Goal: Task Accomplishment & Management: Manage account settings

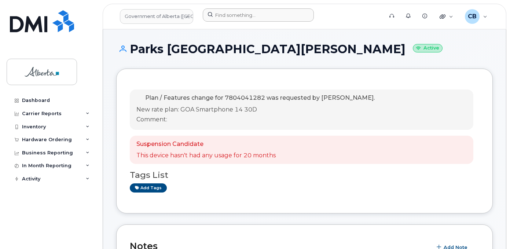
scroll to position [110, 0]
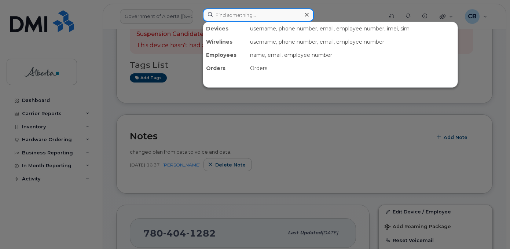
click at [217, 16] on input at bounding box center [258, 14] width 111 height 13
paste input "4033521835"
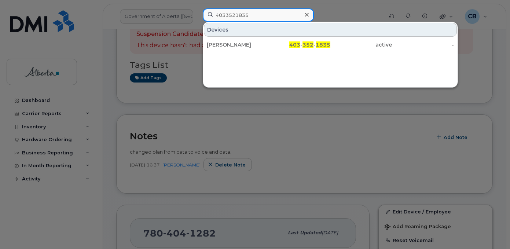
type input "4033521835"
drag, startPoint x: 224, startPoint y: 42, endPoint x: 227, endPoint y: 70, distance: 28.0
click at [224, 42] on div "[PERSON_NAME]" at bounding box center [238, 44] width 62 height 7
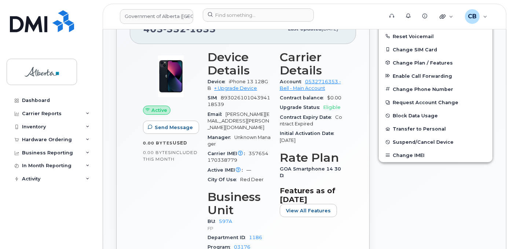
scroll to position [293, 0]
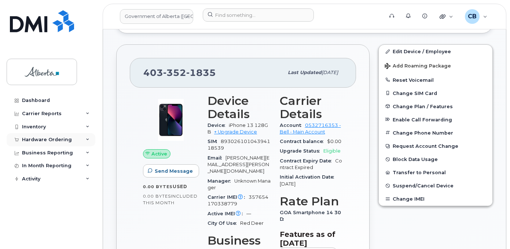
click at [40, 139] on div "Hardware Ordering" at bounding box center [47, 140] width 50 height 6
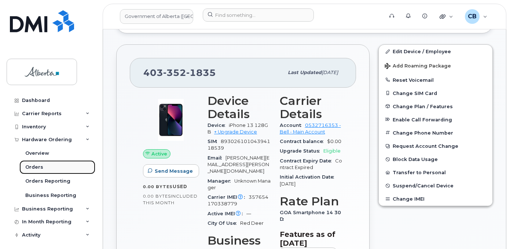
click at [34, 165] on div "Orders" at bounding box center [34, 167] width 18 height 7
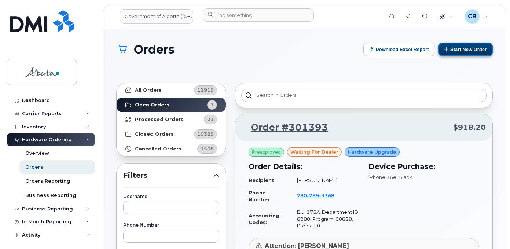
click at [459, 48] on button "Start New Order" at bounding box center [465, 50] width 55 height 14
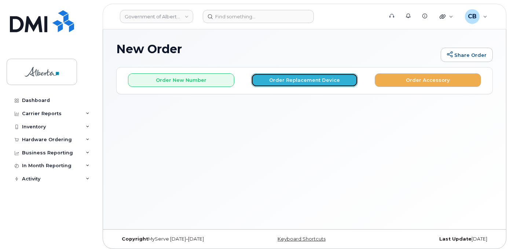
click at [307, 79] on button "Order Replacement Device" at bounding box center [304, 80] width 106 height 14
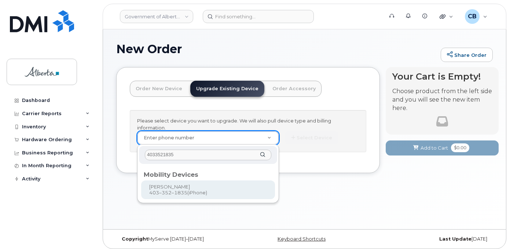
type input "4033521835"
type input "921859"
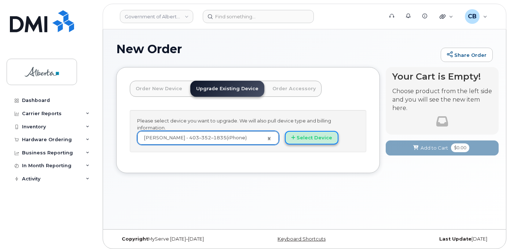
click at [307, 134] on button "Select Device" at bounding box center [312, 138] width 54 height 14
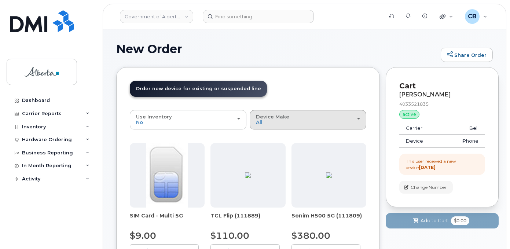
click at [273, 116] on span "Device Make" at bounding box center [272, 117] width 33 height 6
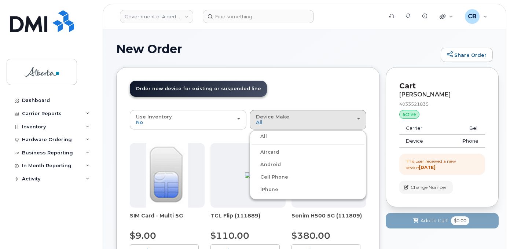
click at [270, 189] on label "iPhone" at bounding box center [265, 189] width 27 height 9
click at [0, 0] on input "iPhone" at bounding box center [0, 0] width 0 height 0
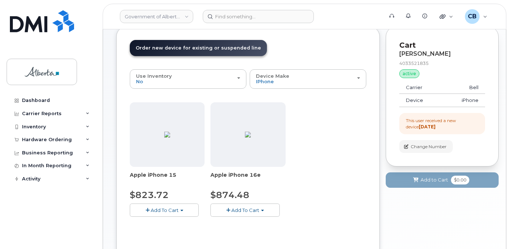
scroll to position [105, 0]
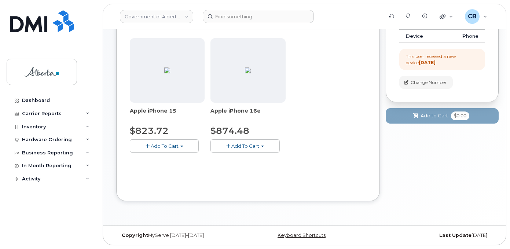
click at [142, 145] on button "Add To Cart" at bounding box center [164, 145] width 69 height 13
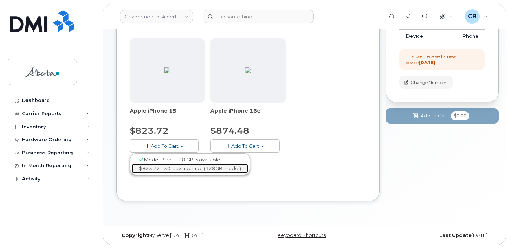
drag, startPoint x: 162, startPoint y: 169, endPoint x: 301, endPoint y: 164, distance: 139.1
click at [162, 169] on link "$823.72 - 30-day upgrade (128GB model)" at bounding box center [190, 168] width 117 height 9
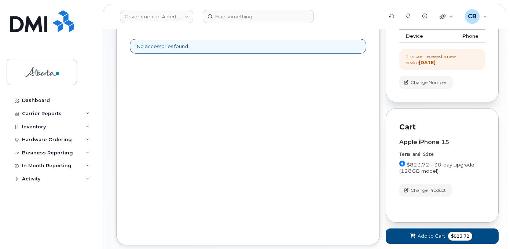
scroll to position [142, 0]
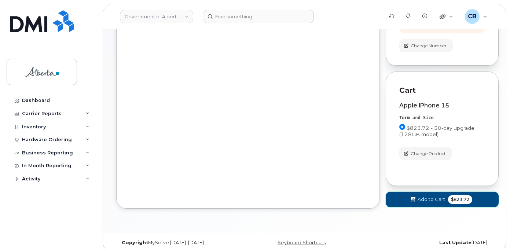
click at [422, 198] on span "Add to Cart" at bounding box center [432, 199] width 28 height 7
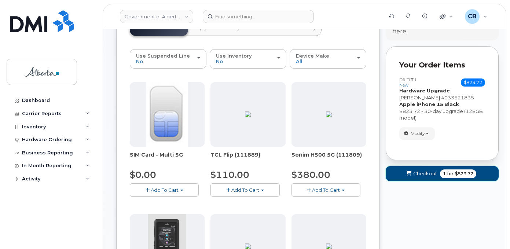
click at [431, 174] on span "Checkout" at bounding box center [425, 173] width 24 height 7
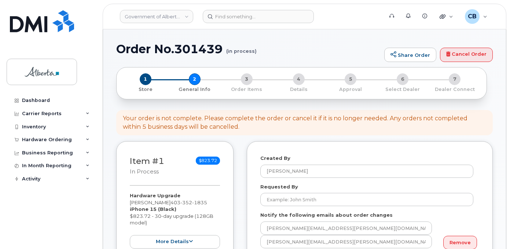
select select
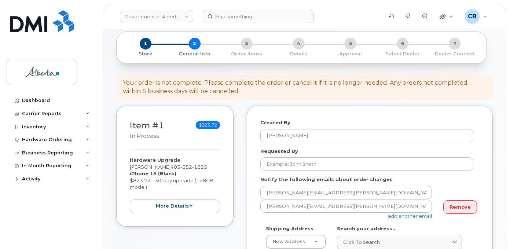
scroll to position [73, 0]
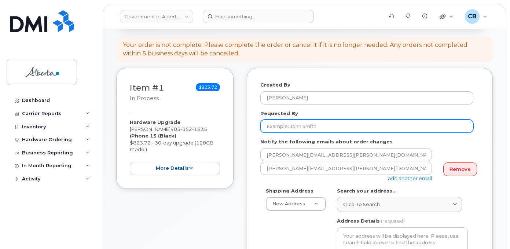
click at [284, 122] on input "Requested By" at bounding box center [366, 126] width 213 height 13
paste input "[PERSON_NAME][EMAIL_ADDRESS][PERSON_NAME][DOMAIN_NAME]"
drag, startPoint x: 322, startPoint y: 128, endPoint x: 295, endPoint y: 127, distance: 27.1
click at [295, 127] on input "Trevor.Poth@gov.ab.ca" at bounding box center [366, 126] width 213 height 13
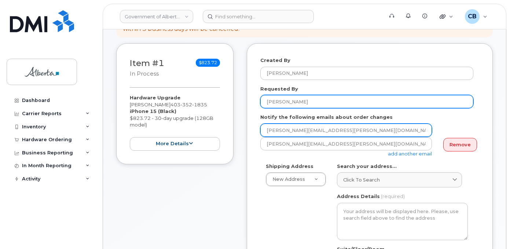
scroll to position [110, 0]
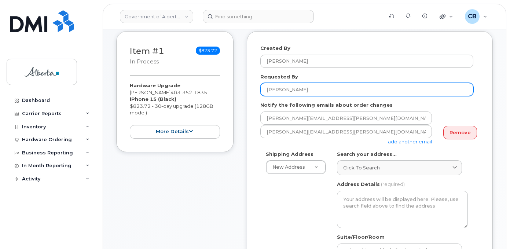
type input "Trevor Poth"
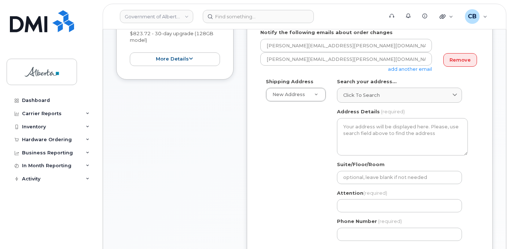
scroll to position [183, 0]
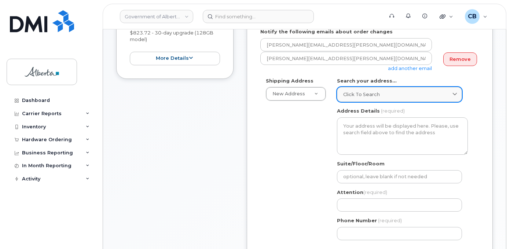
click at [353, 94] on span "Click to search" at bounding box center [361, 94] width 37 height 7
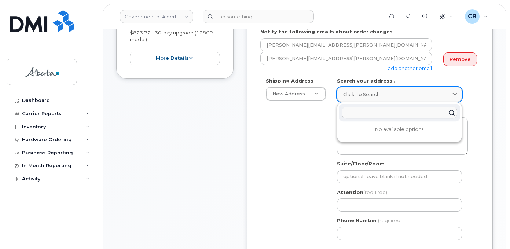
paste input "4909 - 49 Street"
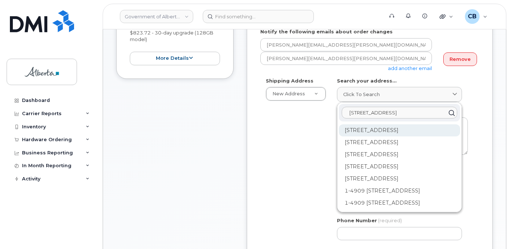
type input "4909 - 49 Street"
click at [362, 131] on div "4909 49 St Red Deer AB T4N 1V1" at bounding box center [399, 130] width 121 height 12
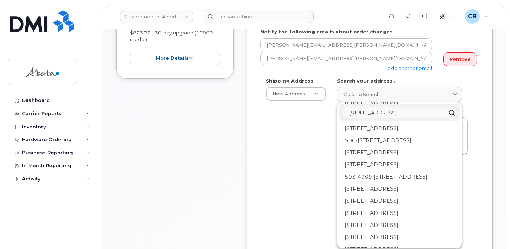
scroll to position [217, 0]
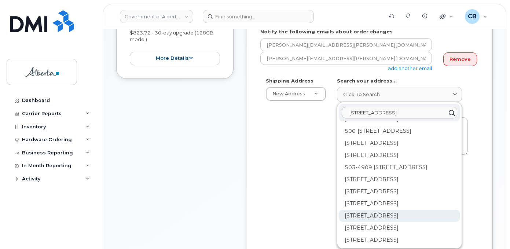
click at [369, 212] on div "700-4909 49 St Red Deer AB T4N 1V1" at bounding box center [399, 216] width 121 height 12
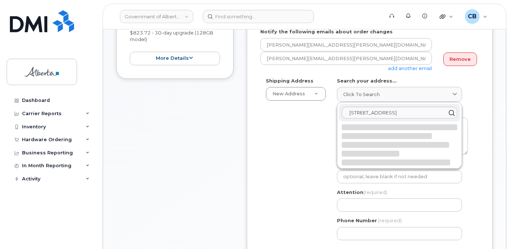
select select
type textarea "700-4909 49 St RED DEER AB T4N 1V1 CANADA"
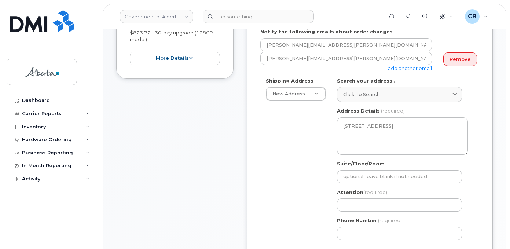
scroll to position [220, 0]
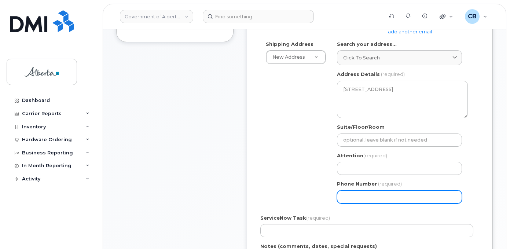
click at [366, 193] on input "Phone Number" at bounding box center [399, 196] width 125 height 13
paste input "5874476665"
select select
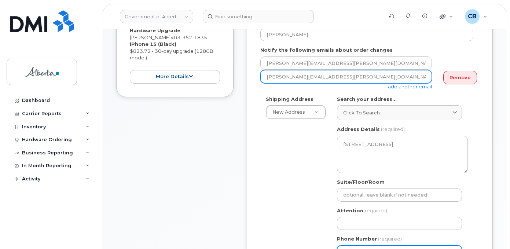
scroll to position [147, 0]
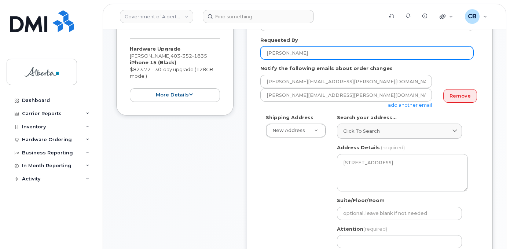
type input "5874476665"
drag, startPoint x: 295, startPoint y: 54, endPoint x: 264, endPoint y: 52, distance: 30.9
click at [264, 52] on input "Trevor Poth" at bounding box center [366, 52] width 213 height 13
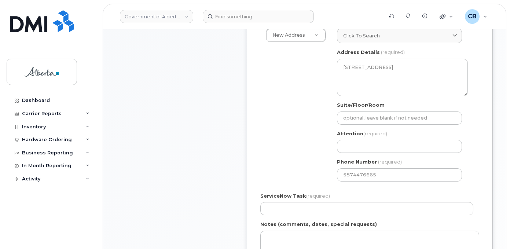
scroll to position [257, 0]
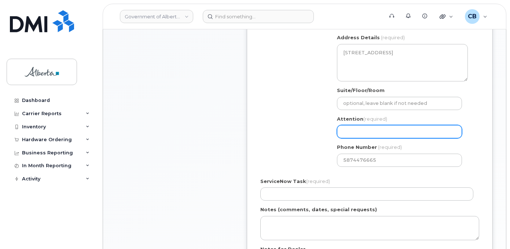
click at [352, 132] on input "Attention (required)" at bounding box center [399, 131] width 125 height 13
paste input "Trevor Poth"
select select
type input "Trevor Poth"
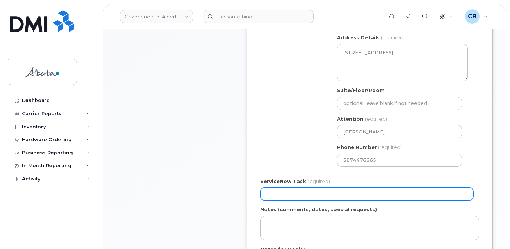
click at [273, 192] on input "ServiceNow Task (required)" at bounding box center [366, 193] width 213 height 13
paste input "SCTASK0852479"
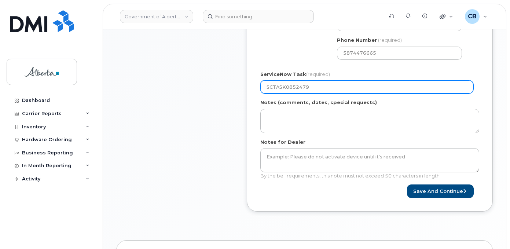
scroll to position [367, 0]
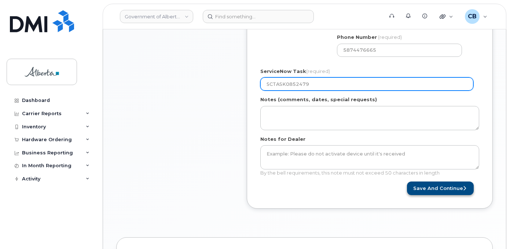
type input "SCTASK0852479"
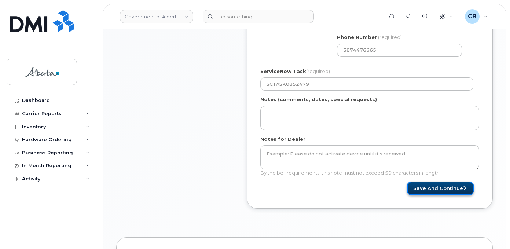
click at [450, 188] on button "Save and Continue" at bounding box center [440, 189] width 67 height 14
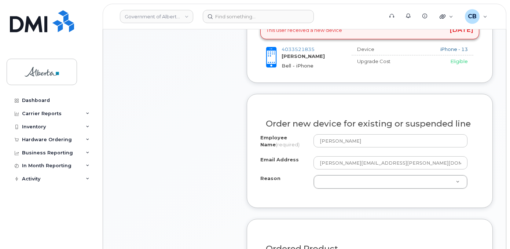
scroll to position [367, 0]
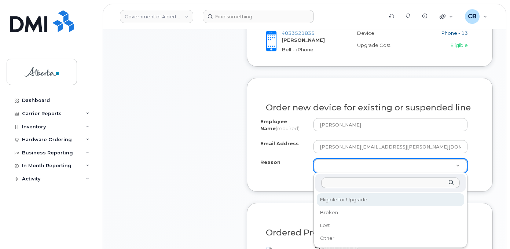
select select "eligible_for_upgrade"
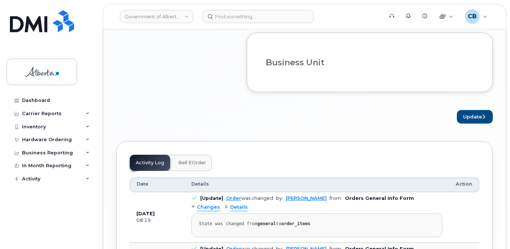
scroll to position [623, 0]
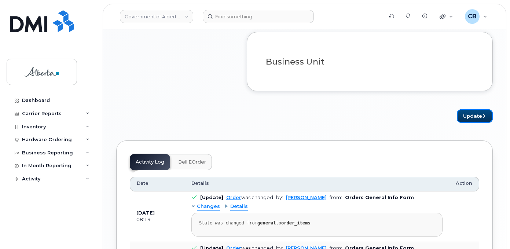
drag, startPoint x: 470, startPoint y: 128, endPoint x: 474, endPoint y: 153, distance: 25.5
click at [470, 123] on button "Update" at bounding box center [475, 116] width 36 height 14
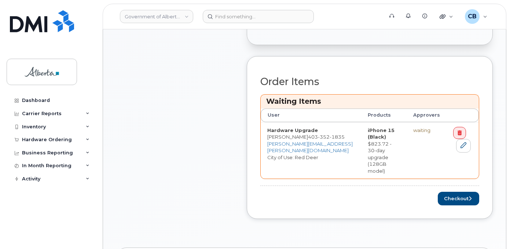
scroll to position [293, 0]
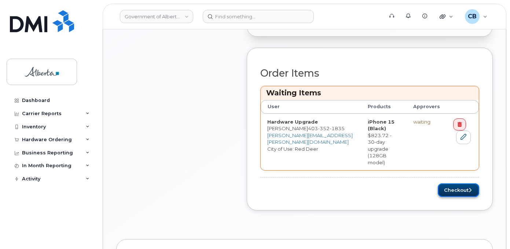
click at [457, 183] on button "Checkout" at bounding box center [458, 190] width 41 height 14
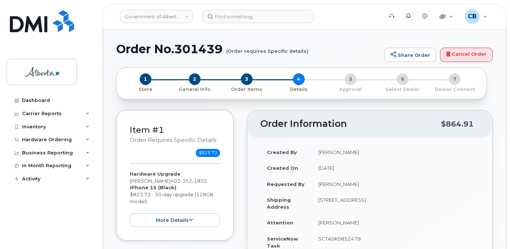
select select
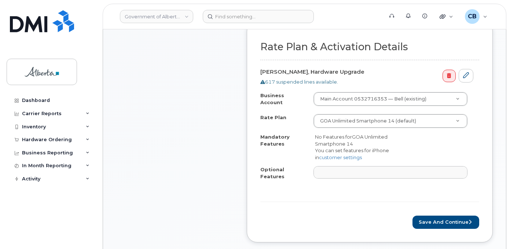
scroll to position [293, 0]
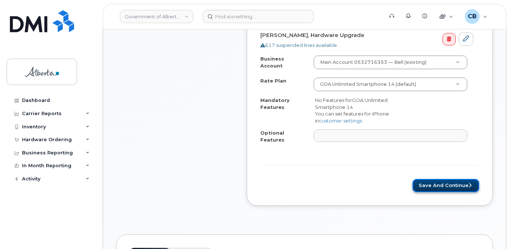
click at [444, 179] on button "Save and Continue" at bounding box center [446, 186] width 67 height 14
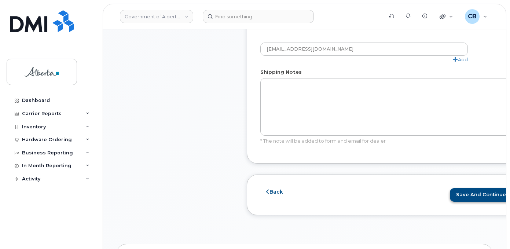
scroll to position [477, 0]
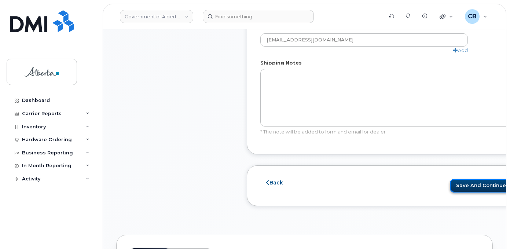
click at [455, 185] on button "Save and Continue" at bounding box center [483, 186] width 67 height 14
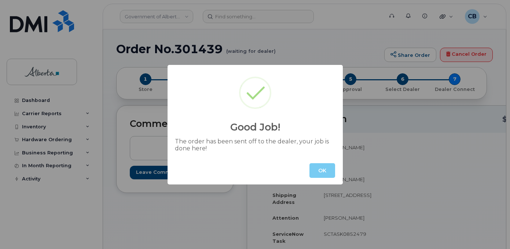
drag, startPoint x: 319, startPoint y: 170, endPoint x: 324, endPoint y: 170, distance: 4.4
click at [319, 170] on button "OK" at bounding box center [322, 170] width 26 height 15
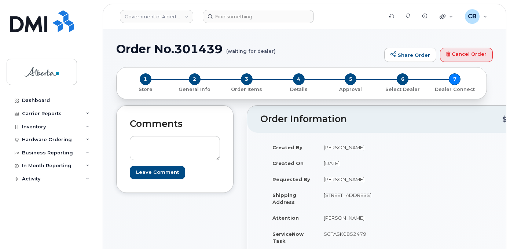
click at [190, 49] on h1 "Order No.301439 (waiting for dealer)" at bounding box center [248, 49] width 264 height 13
copy h1 "301439"
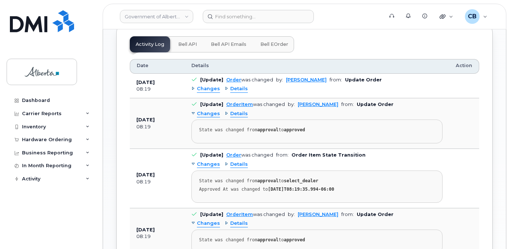
scroll to position [480, 0]
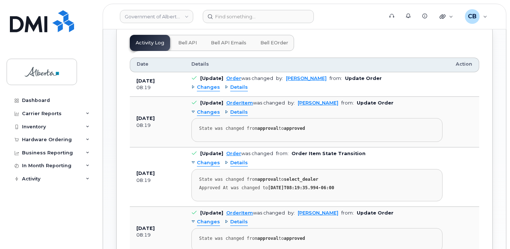
click at [178, 46] on span "Bell API" at bounding box center [187, 43] width 19 height 6
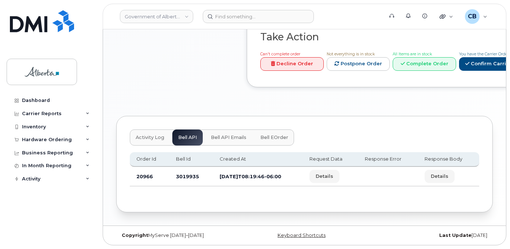
scroll to position [415, 0]
click at [183, 176] on td "3019935" at bounding box center [191, 176] width 44 height 19
copy td "3019935"
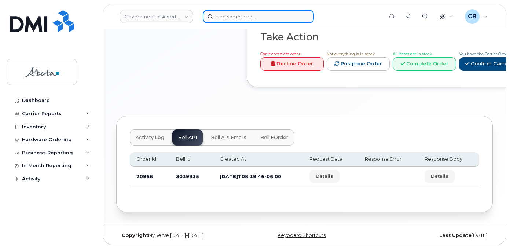
click at [243, 19] on input at bounding box center [258, 16] width 111 height 13
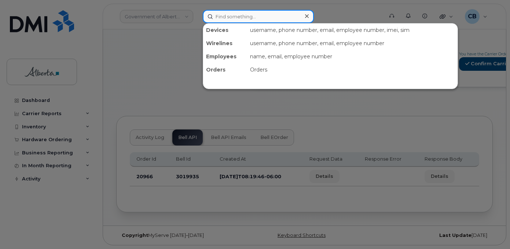
paste input "4033821318"
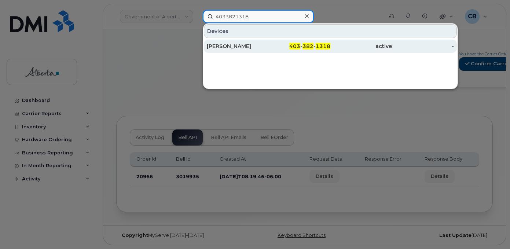
type input "4033821318"
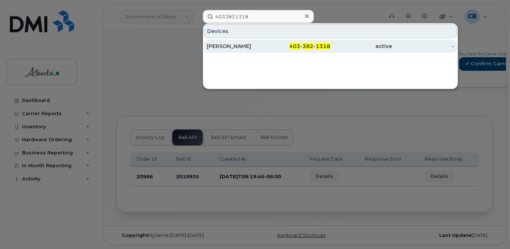
click at [222, 44] on div "[PERSON_NAME]" at bounding box center [238, 46] width 62 height 7
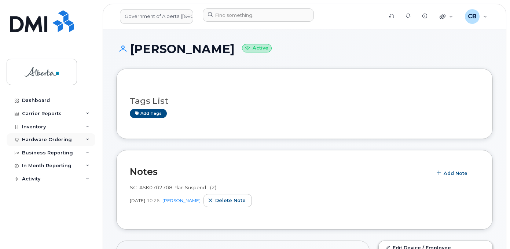
click at [44, 141] on div "Hardware Ordering" at bounding box center [47, 140] width 50 height 6
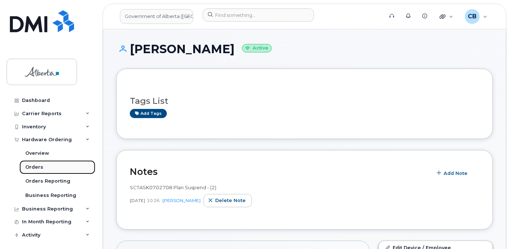
click at [31, 165] on div "Orders" at bounding box center [34, 167] width 18 height 7
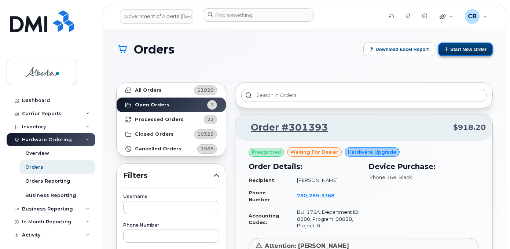
click at [476, 48] on button "Start New Order" at bounding box center [465, 50] width 55 height 14
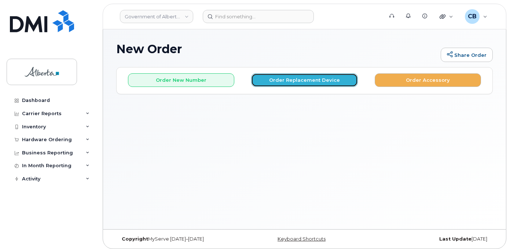
click at [307, 81] on button "Order Replacement Device" at bounding box center [304, 80] width 106 height 14
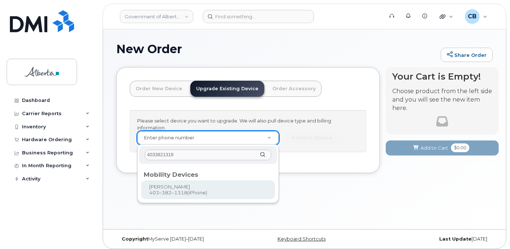
type input "4033821318"
type input "788669"
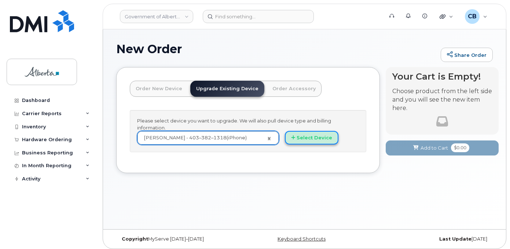
click at [310, 136] on button "Select Device" at bounding box center [312, 138] width 54 height 14
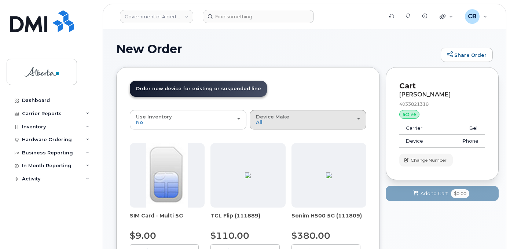
click at [283, 119] on span "Device Make" at bounding box center [272, 117] width 33 height 6
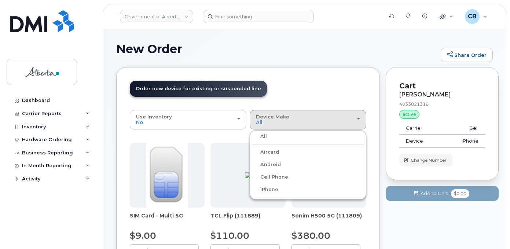
click at [272, 190] on label "iPhone" at bounding box center [265, 189] width 27 height 9
click at [0, 0] on input "iPhone" at bounding box center [0, 0] width 0 height 0
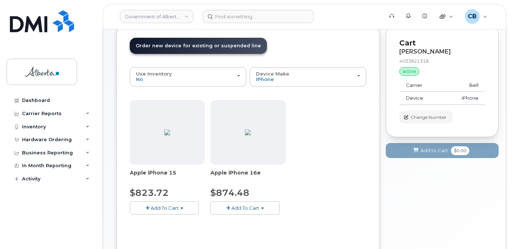
scroll to position [105, 0]
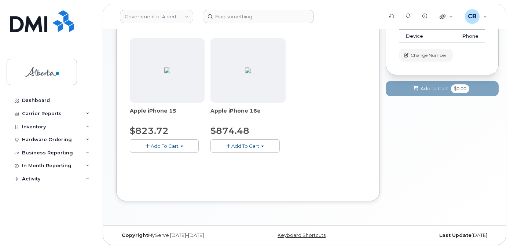
click at [176, 149] on button "Add To Cart" at bounding box center [164, 145] width 69 height 13
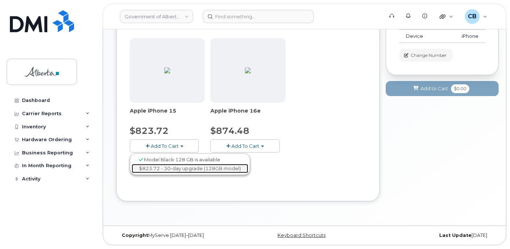
click at [176, 168] on link "$823.72 - 30-day upgrade (128GB model)" at bounding box center [190, 168] width 117 height 9
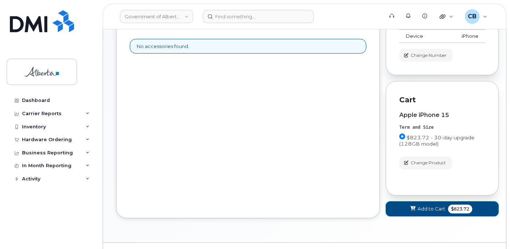
click at [431, 208] on span "Add to Cart" at bounding box center [432, 208] width 28 height 7
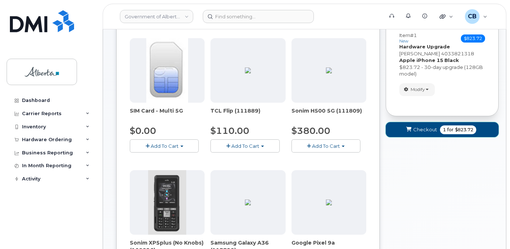
drag, startPoint x: 423, startPoint y: 127, endPoint x: 426, endPoint y: 139, distance: 12.1
click at [423, 128] on span "Checkout" at bounding box center [425, 129] width 24 height 7
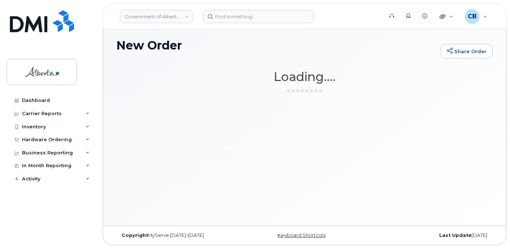
scroll to position [4, 0]
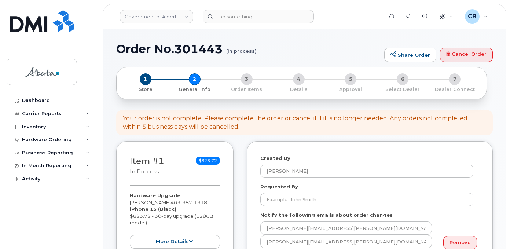
select select
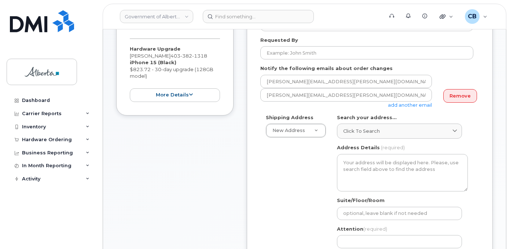
scroll to position [110, 0]
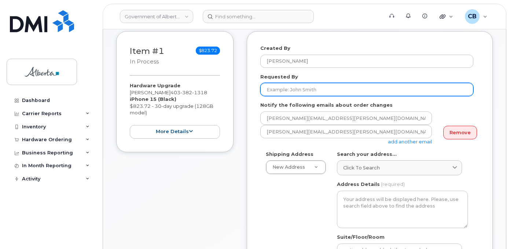
click at [276, 89] on input "Requested By" at bounding box center [366, 89] width 213 height 13
paste input "[PERSON_NAME][EMAIL_ADDRESS][DOMAIN_NAME]"
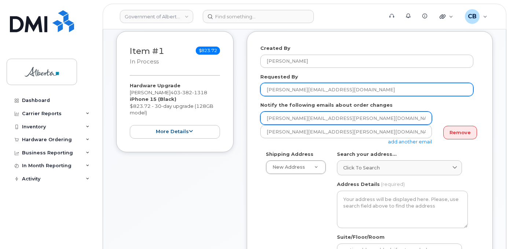
type input "[PERSON_NAME][EMAIL_ADDRESS][DOMAIN_NAME]"
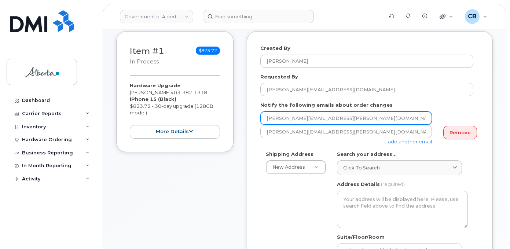
click at [267, 117] on input "[PERSON_NAME][EMAIL_ADDRESS][PERSON_NAME][DOMAIN_NAME]" at bounding box center [346, 117] width 172 height 13
paste input "Flory.Reron"
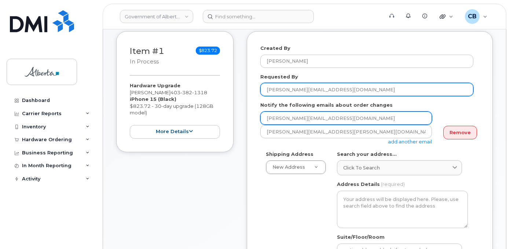
type input "Flory.Reron@gov.ab.ca"
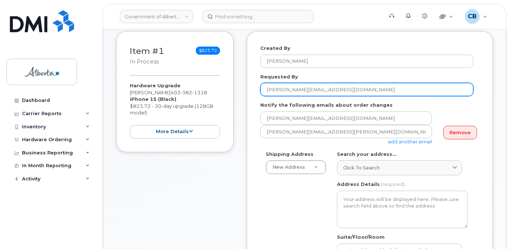
drag, startPoint x: 323, startPoint y: 90, endPoint x: 293, endPoint y: 92, distance: 30.1
click at [296, 92] on input "Flory.Reron@gov.ab.ca" at bounding box center [366, 89] width 213 height 13
type input "[PERSON_NAME]"
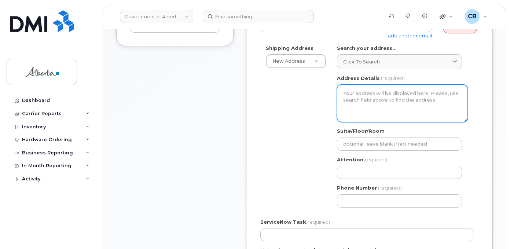
scroll to position [220, 0]
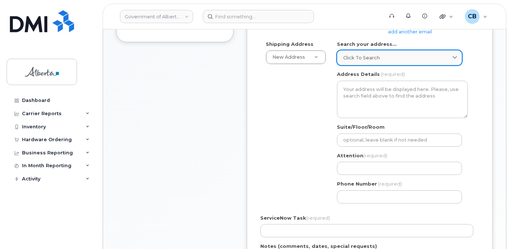
click at [355, 57] on span "Click to search" at bounding box center [361, 57] width 37 height 7
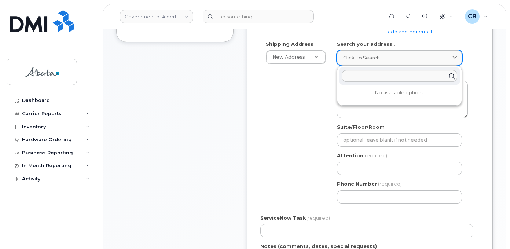
paste input "200 - 4 Avenue S."
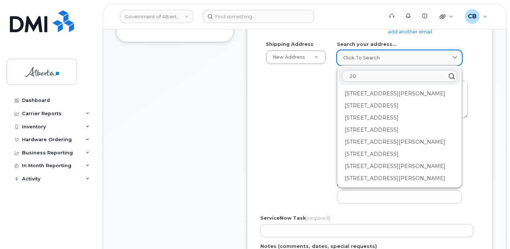
type input "2"
drag, startPoint x: 290, startPoint y: 78, endPoint x: 285, endPoint y: 73, distance: 7.5
click at [290, 78] on div "Shipping Address New Address New Address 803 Manning Rd NE 10800 97 Ave NW 109-…" at bounding box center [366, 125] width 213 height 168
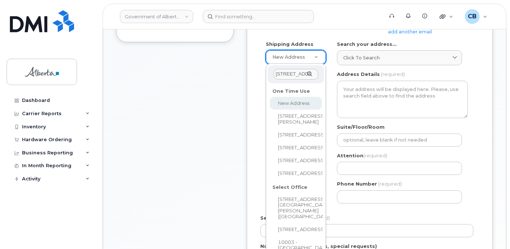
scroll to position [0, 3]
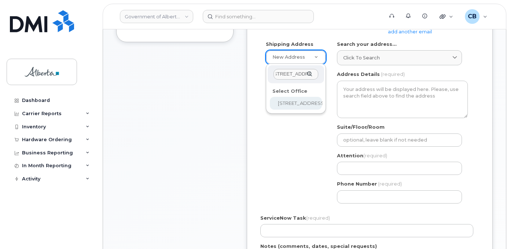
type input "200 - 4 Avenue S."
select select
type textarea "200 - 4 Avenue S. Lethbridge Alberta T1J4E1"
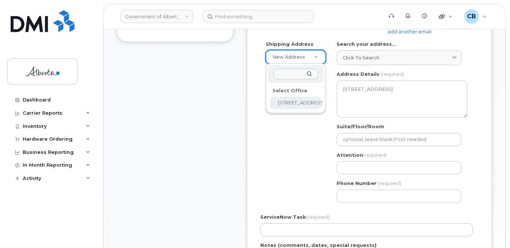
scroll to position [0, 0]
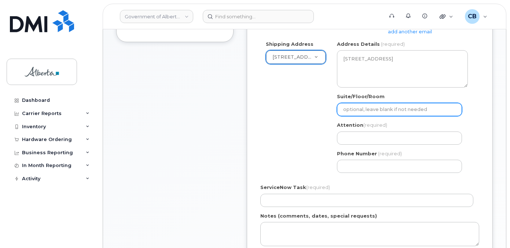
click at [352, 109] on input "Suite/Floor/Room" at bounding box center [399, 109] width 125 height 13
paste input "Unit 147"
select select
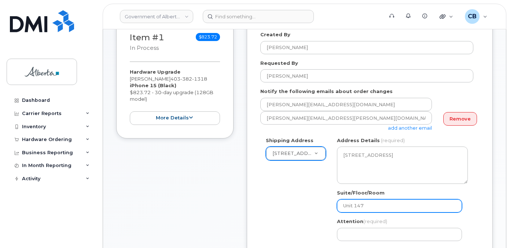
scroll to position [110, 0]
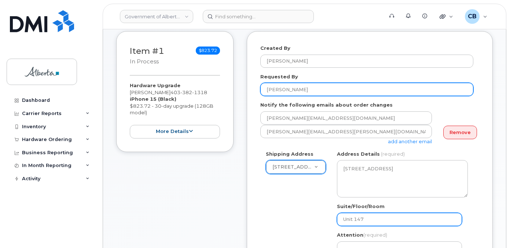
type input "Unit 147"
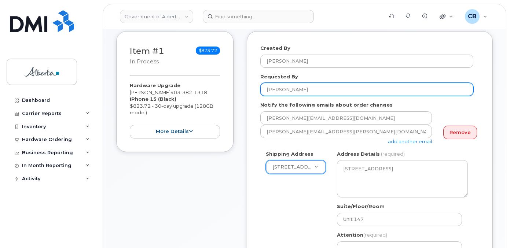
click at [272, 90] on input "[PERSON_NAME]" at bounding box center [366, 89] width 213 height 13
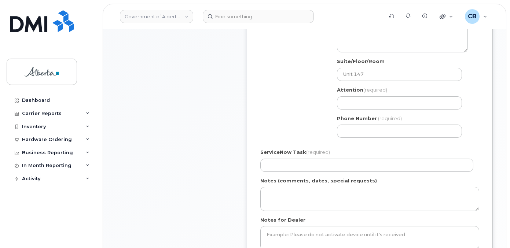
scroll to position [293, 0]
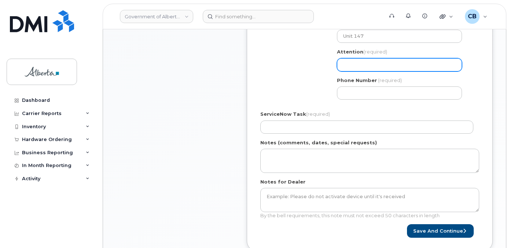
click at [353, 66] on input "Attention (required)" at bounding box center [399, 64] width 125 height 13
paste input "[PERSON_NAME]"
select select
type input "[PERSON_NAME]"
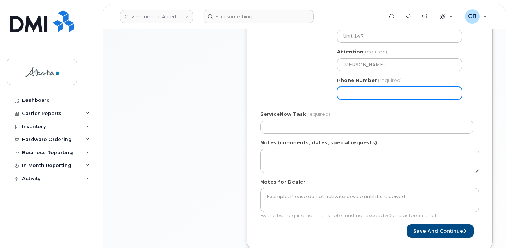
click at [354, 92] on input "Phone Number" at bounding box center [399, 93] width 125 height 13
paste input "4036343053"
select select
type input "4036343053"
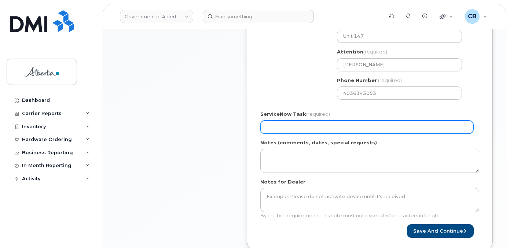
click at [272, 129] on input "ServiceNow Task (required)" at bounding box center [366, 127] width 213 height 13
paste input "SCTASK0851263"
type input "SCTASK0851263"
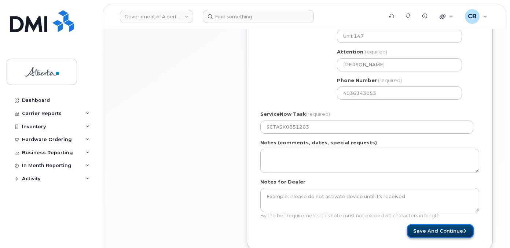
click at [449, 227] on button "Save and Continue" at bounding box center [440, 231] width 67 height 14
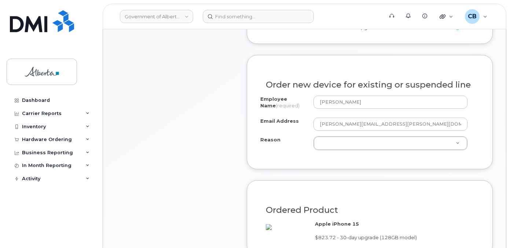
scroll to position [367, 0]
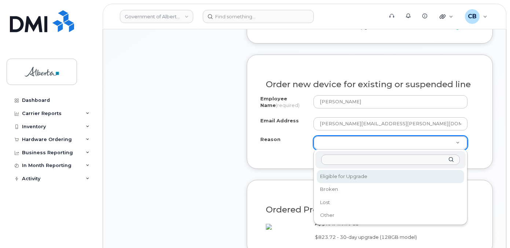
select select "eligible_for_upgrade"
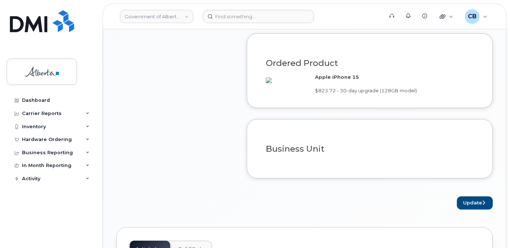
scroll to position [550, 0]
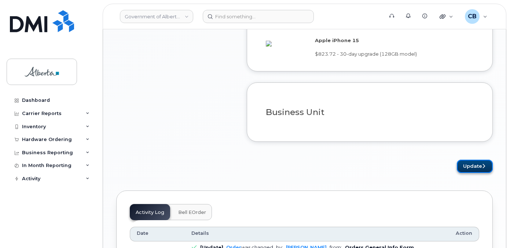
click at [472, 173] on button "Update" at bounding box center [475, 167] width 36 height 14
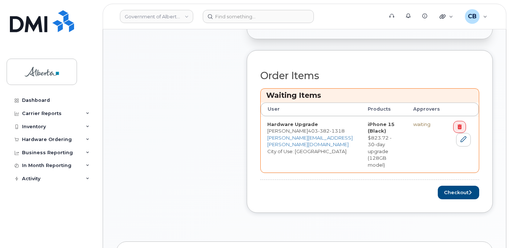
scroll to position [330, 0]
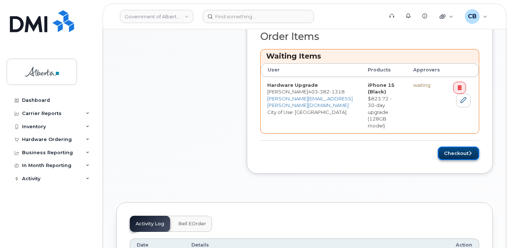
click at [453, 147] on button "Checkout" at bounding box center [458, 154] width 41 height 14
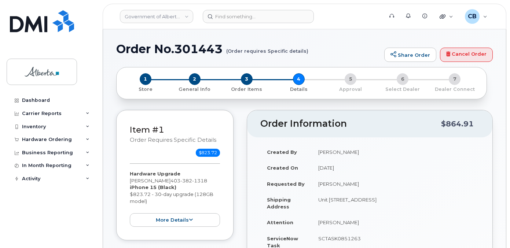
select select
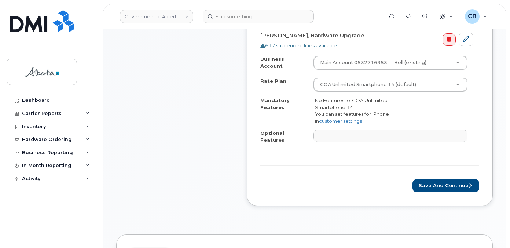
scroll to position [293, 0]
click at [446, 179] on button "Save and Continue" at bounding box center [446, 186] width 67 height 14
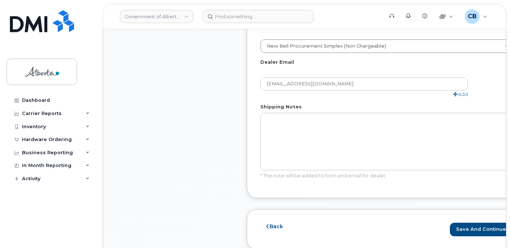
scroll to position [477, 0]
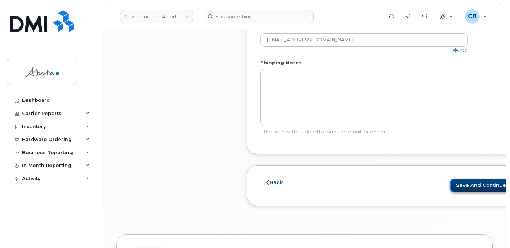
click at [450, 182] on button "Save and Continue" at bounding box center [483, 186] width 67 height 14
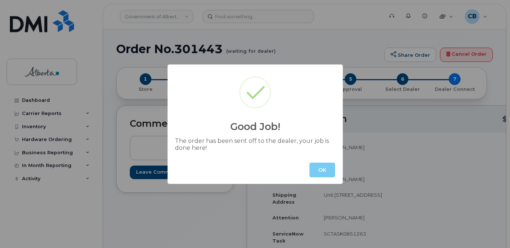
click at [332, 172] on button "OK" at bounding box center [322, 170] width 26 height 15
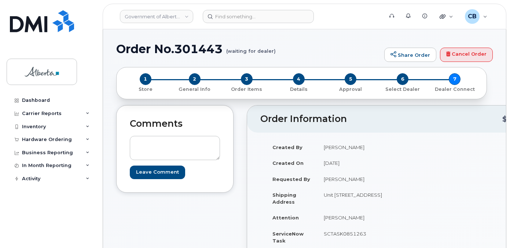
click at [188, 51] on h1 "Order No.301443 (waiting for dealer)" at bounding box center [248, 49] width 264 height 13
copy h1 "301443"
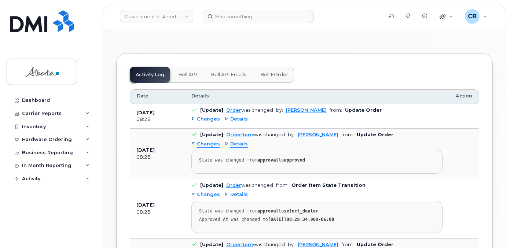
scroll to position [451, 0]
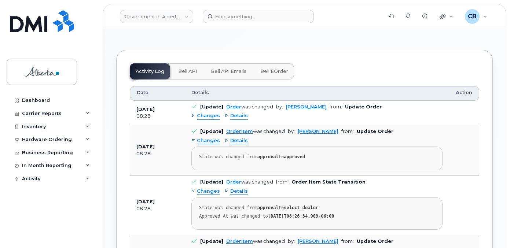
click at [187, 74] on span "Bell API" at bounding box center [187, 72] width 19 height 6
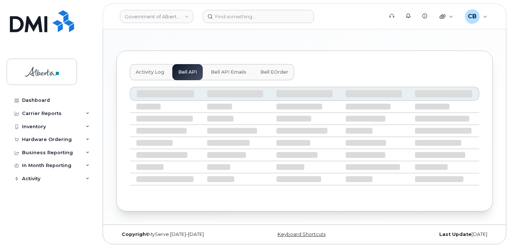
scroll to position [416, 0]
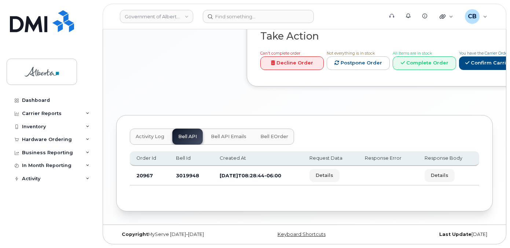
click at [183, 174] on td "3019948" at bounding box center [191, 175] width 44 height 19
copy td "3019948"
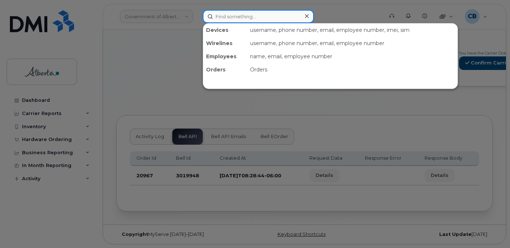
click at [228, 15] on input at bounding box center [258, 16] width 111 height 13
paste input "7807926214"
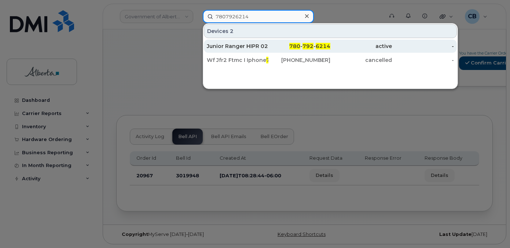
type input "7807926214"
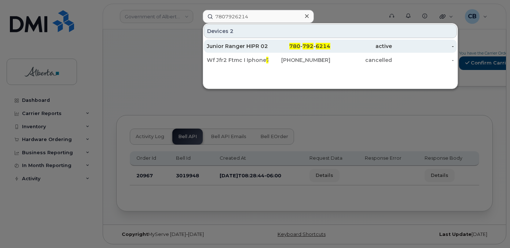
click at [229, 44] on div "Junior Ranger HIPR 02" at bounding box center [238, 46] width 62 height 7
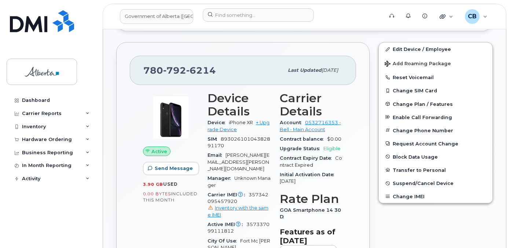
scroll to position [238, 0]
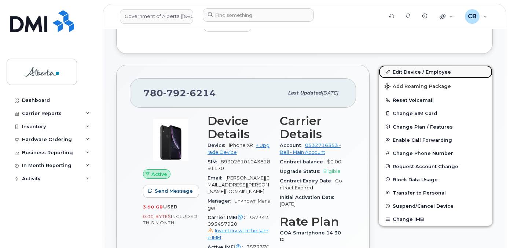
click at [414, 70] on link "Edit Device / Employee" at bounding box center [436, 71] width 114 height 13
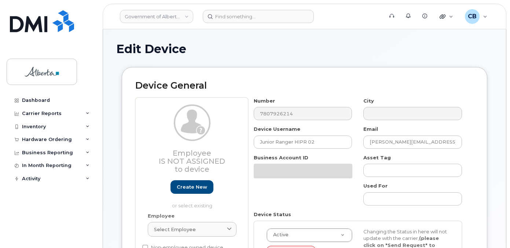
select select "4797726"
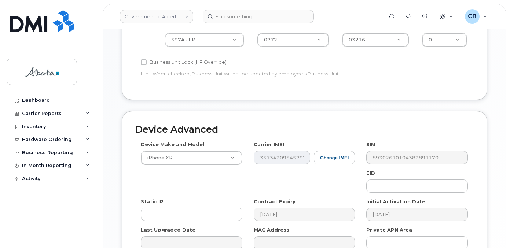
scroll to position [343, 0]
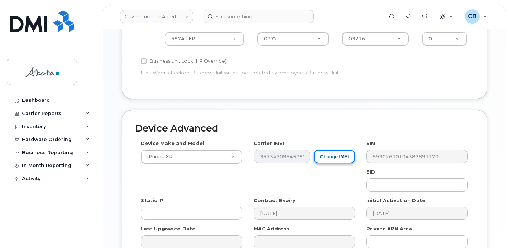
click at [329, 151] on button "Change IMEI" at bounding box center [334, 157] width 41 height 14
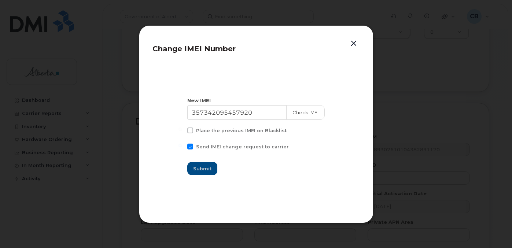
drag, startPoint x: 351, startPoint y: 43, endPoint x: 348, endPoint y: 63, distance: 21.1
click at [351, 43] on button "button" at bounding box center [353, 44] width 11 height 10
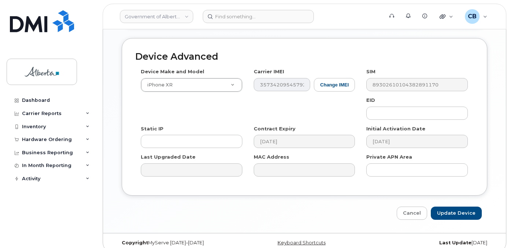
scroll to position [417, 0]
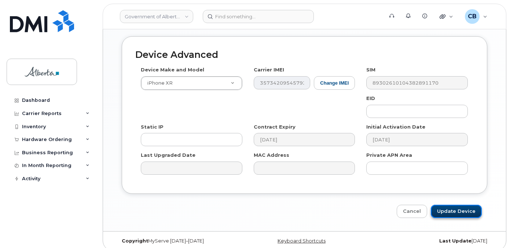
click at [447, 205] on input "Update Device" at bounding box center [456, 212] width 51 height 14
type input "Saving..."
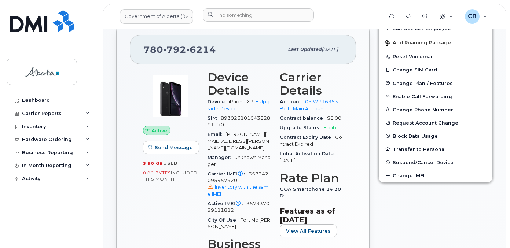
scroll to position [293, 0]
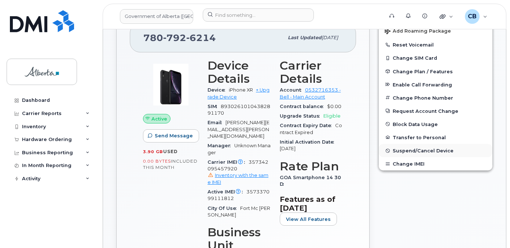
click at [412, 151] on span "Suspend/Cancel Device" at bounding box center [423, 151] width 61 height 6
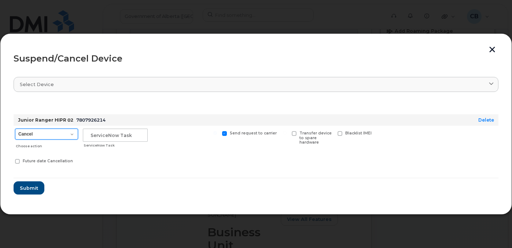
click at [75, 134] on select "Cancel Suspend - Extend Suspension Suspend - Reduced Rate Suspend - Lost Device…" at bounding box center [46, 134] width 63 height 11
select select "[object Object]"
click at [15, 129] on select "Cancel Suspend - Extend Suspension Suspend - Reduced Rate Suspend - Lost Device…" at bounding box center [46, 134] width 63 height 11
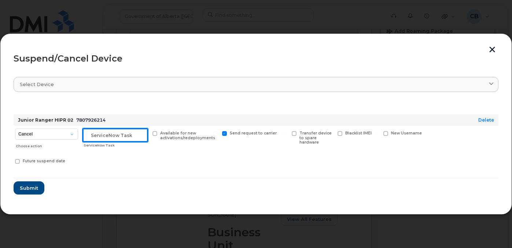
click at [96, 135] on input "text" at bounding box center [115, 135] width 65 height 13
paste input "SCTASK0851830"
type input "SCTASK0851830"
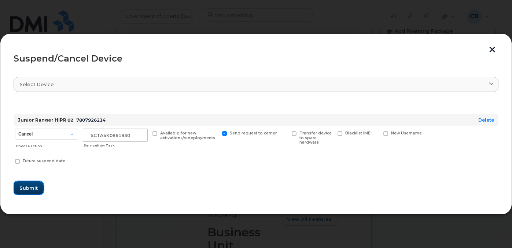
click at [26, 189] on span "Submit" at bounding box center [28, 188] width 18 height 7
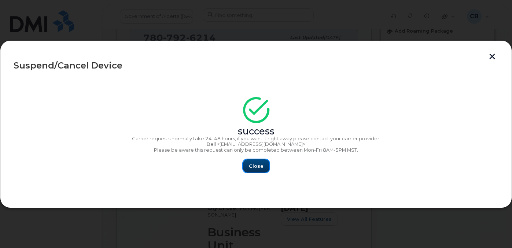
drag, startPoint x: 261, startPoint y: 166, endPoint x: 267, endPoint y: 182, distance: 17.0
click at [261, 166] on span "Close" at bounding box center [256, 166] width 15 height 7
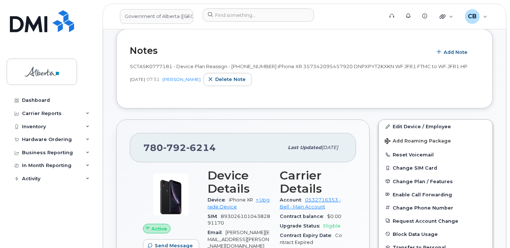
scroll to position [147, 0]
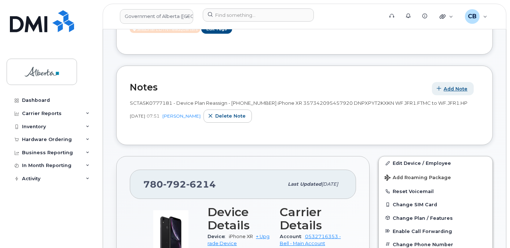
click at [448, 89] on span "Add Note" at bounding box center [456, 88] width 24 height 7
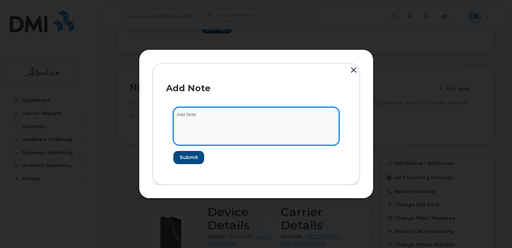
click at [213, 116] on textarea at bounding box center [256, 125] width 166 height 37
paste textarea "SCTASK0851830-Plan Suspend 7807926214 iPhone XR IMEI/s/n. Requested by Karen Ko…"
click at [289, 113] on textarea "SCTASK0851830-Plan Suspend 7807926214 iPhone XR IMEI/s/n. Requested by Karen Ko…" at bounding box center [256, 125] width 166 height 37
click at [302, 115] on textarea "SCTASK0851830-Plan Suspend 7807926214 iPhone XR IMEI/s/n. Requested by Karen Ko…" at bounding box center [256, 125] width 166 height 37
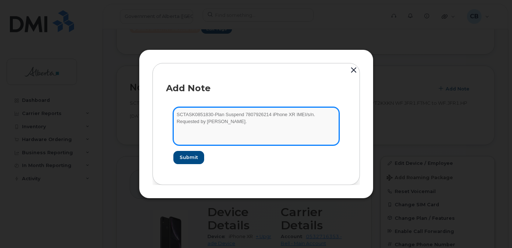
paste textarea "357342095457920 DNPXPYT2KXKN"
click at [287, 114] on textarea "SCTASK0851830-Plan Suspend 7807926214 iPhone XR 357342095457920 DNPXPYT2KXKN Re…" at bounding box center [256, 125] width 166 height 37
click at [178, 124] on textarea "SCTASK0851830-Plan Suspend 7807926214 iPhone XR 357342095457920 DNPXPYT2KXKN Re…" at bounding box center [256, 125] width 166 height 37
click at [210, 121] on textarea "SCTASK0851830-Plan Suspend 7807926214 iPhone XR 357342095457920 DNPXPYT2KXKN Re…" at bounding box center [256, 125] width 166 height 37
type textarea "SCTASK0851830-Plan Suspend 7807926214 iPhone XR 357342095457920 DNPXPYT2KXKN. R…"
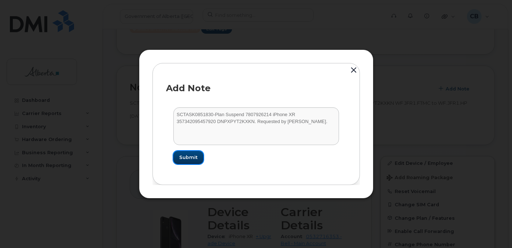
click at [186, 157] on span "Submit" at bounding box center [188, 157] width 18 height 7
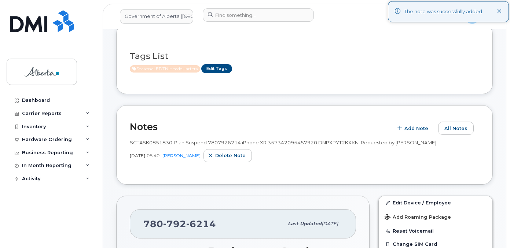
scroll to position [37, 0]
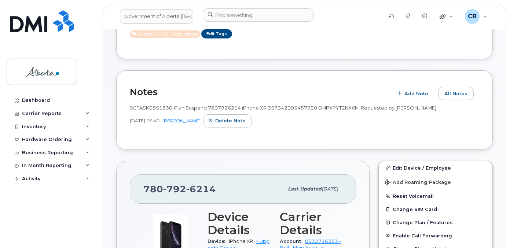
scroll to position [147, 0]
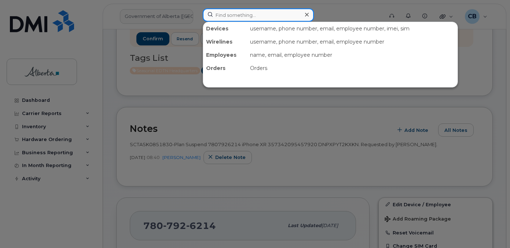
click at [250, 15] on input at bounding box center [258, 14] width 111 height 13
paste input "7807797443"
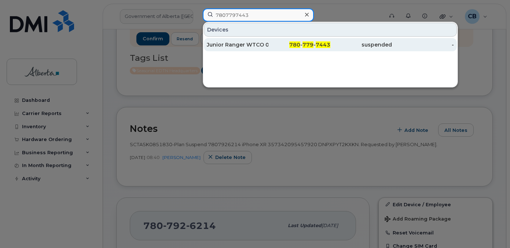
type input "7807797443"
click at [245, 44] on div "Junior Ranger WTCO 03" at bounding box center [238, 44] width 62 height 7
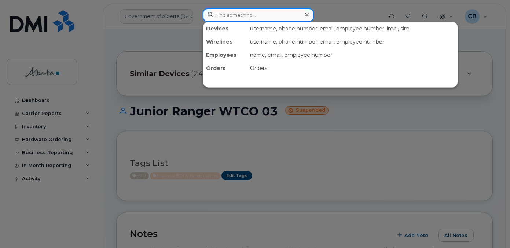
click at [259, 15] on input at bounding box center [258, 14] width 111 height 13
paste input "4038747940"
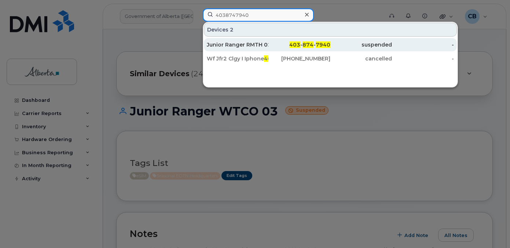
type input "4038747940"
click at [250, 44] on div "Junior Ranger RMTH 02" at bounding box center [238, 44] width 62 height 7
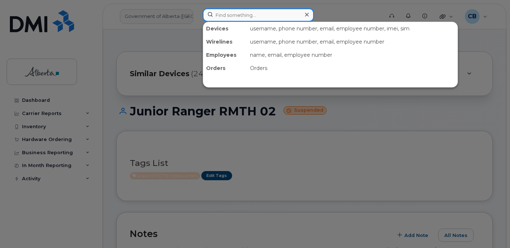
click at [233, 16] on input at bounding box center [258, 14] width 111 height 13
paste input "7805189180"
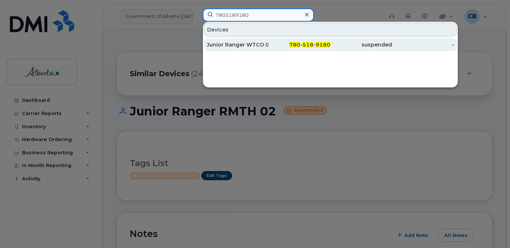
type input "7805189180"
click at [229, 43] on div "Junior Ranger WTCO 01" at bounding box center [238, 44] width 62 height 7
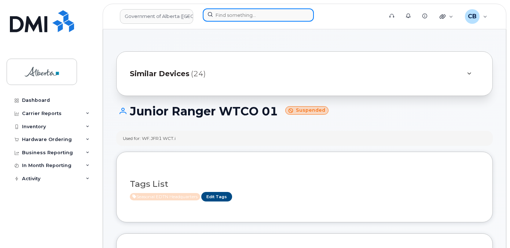
click at [226, 18] on input at bounding box center [258, 14] width 111 height 13
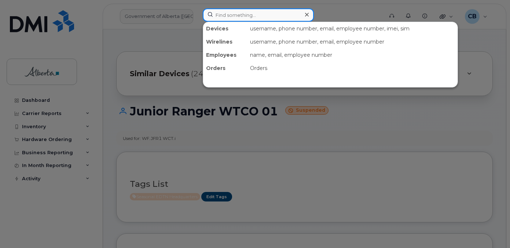
paste input "7802652172"
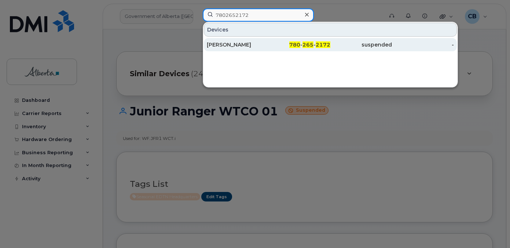
type input "7802652172"
click at [223, 43] on div "[PERSON_NAME]" at bounding box center [238, 44] width 62 height 7
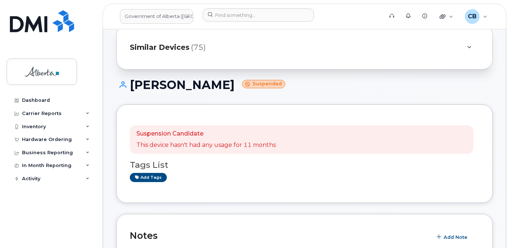
scroll to position [26, 0]
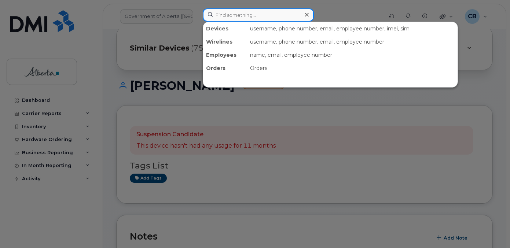
click at [248, 14] on input at bounding box center [258, 14] width 111 height 13
paste input "7802633674"
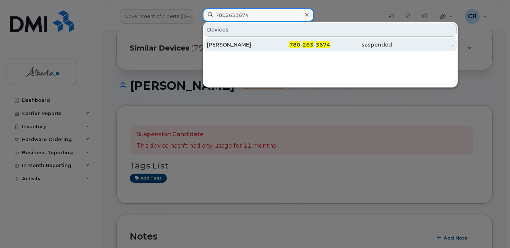
type input "7802633674"
click at [224, 44] on div "[PERSON_NAME]" at bounding box center [238, 44] width 62 height 7
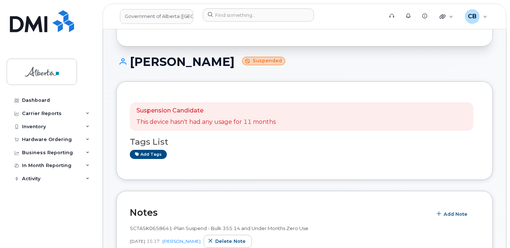
scroll to position [37, 0]
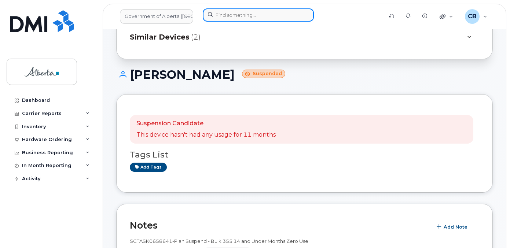
click at [229, 15] on input at bounding box center [258, 14] width 111 height 13
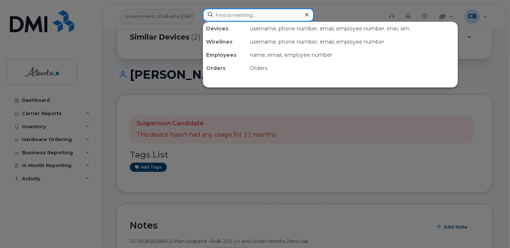
paste input "5873857189"
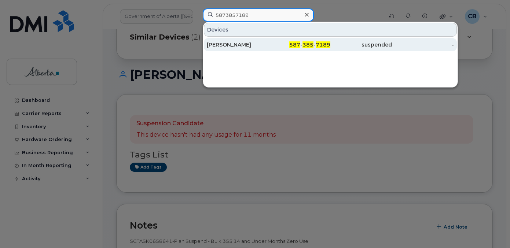
type input "5873857189"
click at [226, 45] on div "Wendy Karst" at bounding box center [238, 44] width 62 height 7
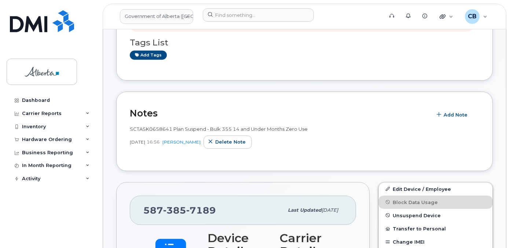
scroll to position [153, 0]
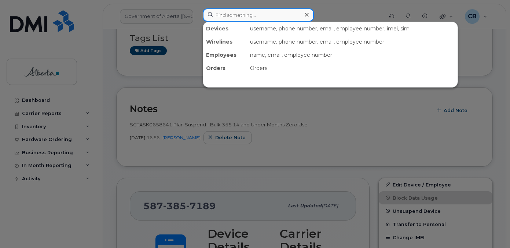
click at [223, 15] on input at bounding box center [258, 14] width 111 height 13
paste input "7805299573"
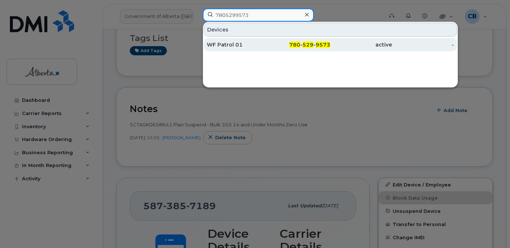
type input "7805299573"
drag, startPoint x: 224, startPoint y: 44, endPoint x: 228, endPoint y: 41, distance: 4.7
click at [224, 44] on div "WF Patrol 01" at bounding box center [238, 44] width 62 height 7
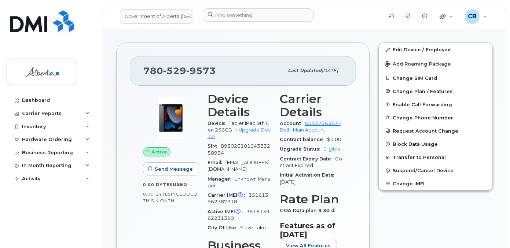
scroll to position [232, 0]
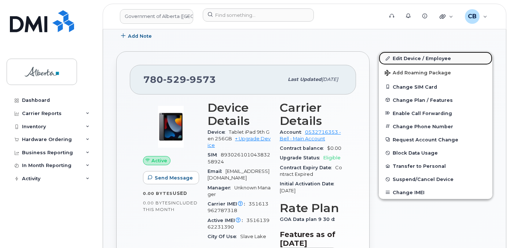
click at [403, 58] on link "Edit Device / Employee" at bounding box center [436, 58] width 114 height 13
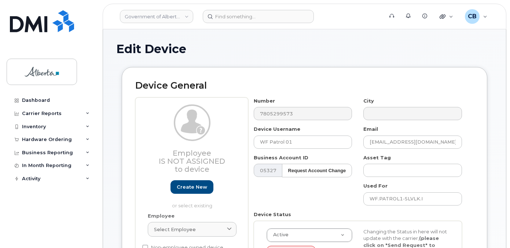
select select "4797726"
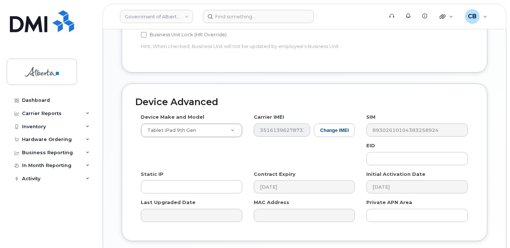
scroll to position [373, 0]
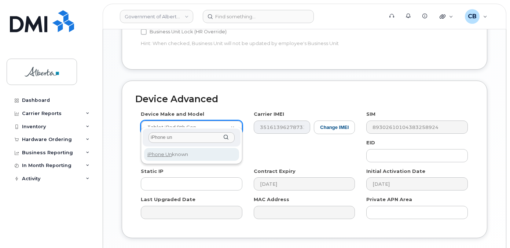
type input "iPhone un"
select select "185"
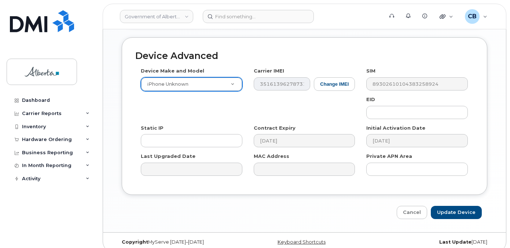
scroll to position [417, 0]
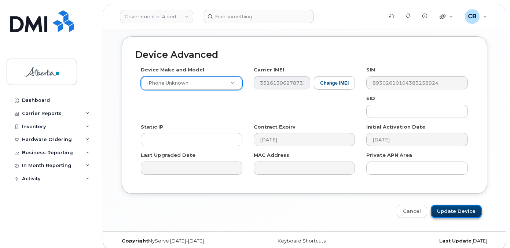
click at [458, 206] on input "Update Device" at bounding box center [456, 212] width 51 height 14
type input "Saving..."
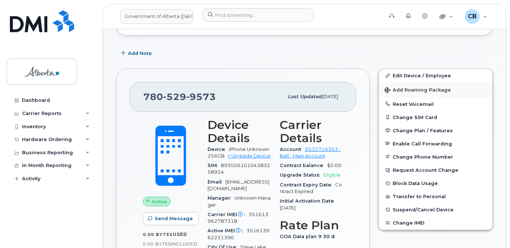
scroll to position [217, 0]
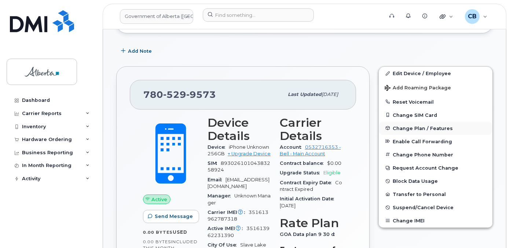
click at [415, 126] on span "Change Plan / Features" at bounding box center [423, 128] width 60 height 6
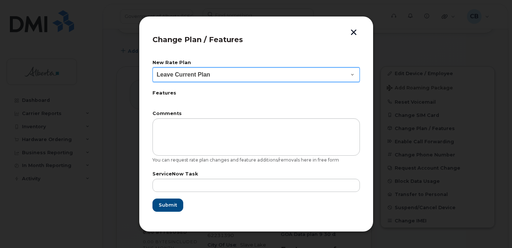
drag, startPoint x: 346, startPoint y: 73, endPoint x: 336, endPoint y: 74, distance: 10.7
click at [346, 73] on select "Leave Current Plan GOA - Voice Plan 5 GOA Smartphone 14 30D GOA Unlimited Smart…" at bounding box center [257, 74] width 208 height 15
select select "2483362"
click at [153, 67] on select "Leave Current Plan GOA - Voice Plan 5 GOA Smartphone 14 30D GOA Unlimited Smart…" at bounding box center [257, 74] width 208 height 15
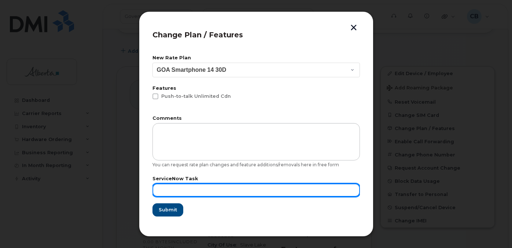
click at [188, 191] on input "text" at bounding box center [257, 190] width 208 height 13
paste input "SCTASK0853338"
type input "SCTASK0853338"
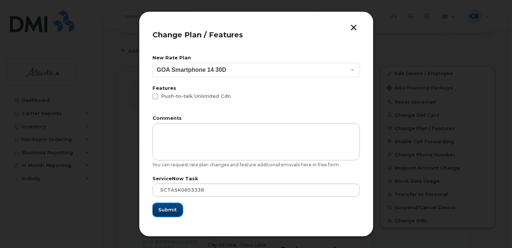
click at [169, 209] on span "Submit" at bounding box center [167, 209] width 18 height 7
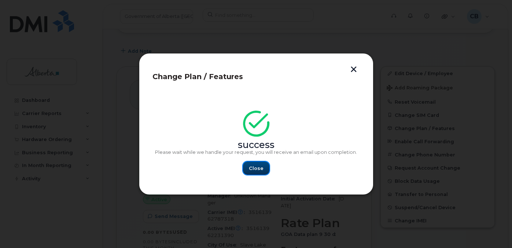
click at [254, 165] on span "Close" at bounding box center [256, 168] width 15 height 7
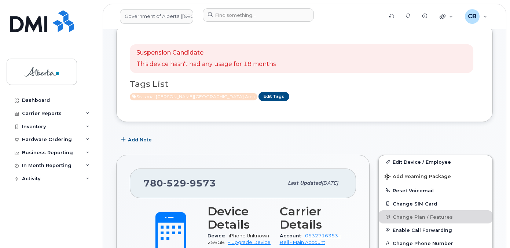
scroll to position [107, 0]
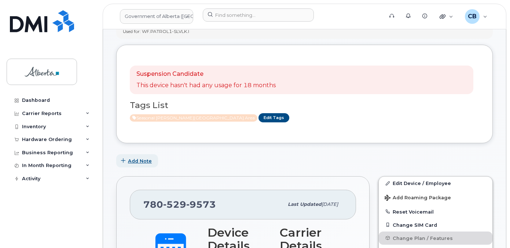
click at [147, 161] on span "Add Note" at bounding box center [140, 161] width 24 height 7
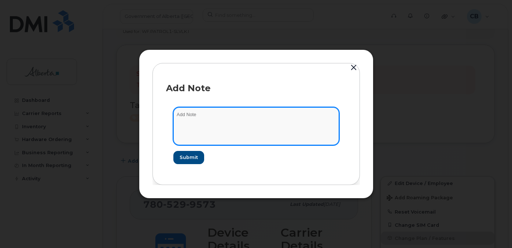
click at [182, 118] on textarea at bounding box center [256, 125] width 166 height 37
type textarea "c"
type textarea "Changed plan from data to voice and data."
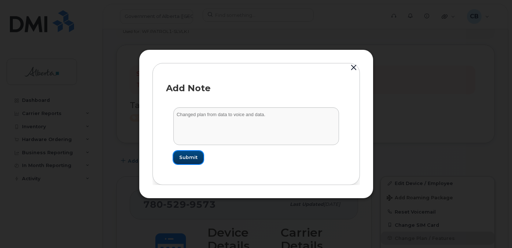
click at [187, 155] on span "Submit" at bounding box center [188, 157] width 18 height 7
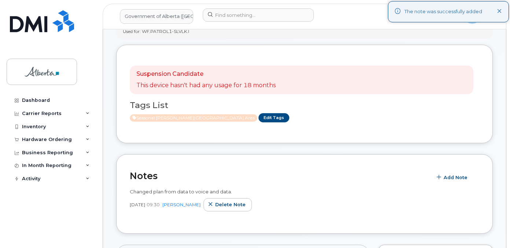
click at [502, 9] on div "The note was successfully added" at bounding box center [448, 11] width 121 height 21
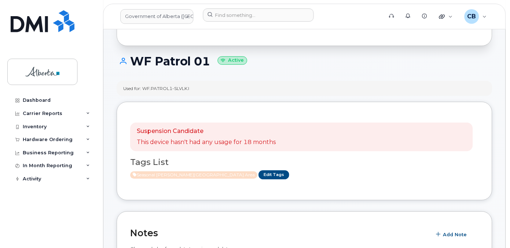
scroll to position [44, 0]
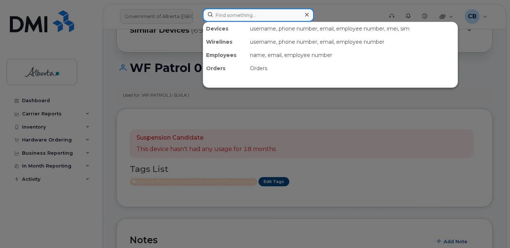
click at [233, 18] on input at bounding box center [258, 14] width 111 height 13
paste input "7803007148"
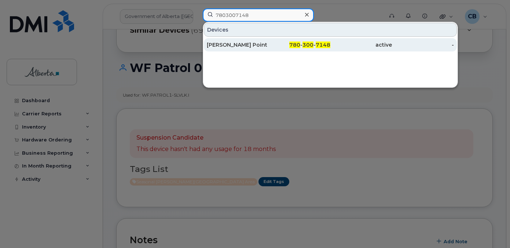
type input "7803007148"
click at [234, 44] on div "[PERSON_NAME] Point Maintenance 03" at bounding box center [238, 44] width 62 height 7
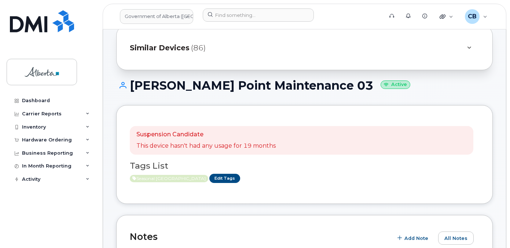
scroll to position [26, 0]
